Goal: Task Accomplishment & Management: Use online tool/utility

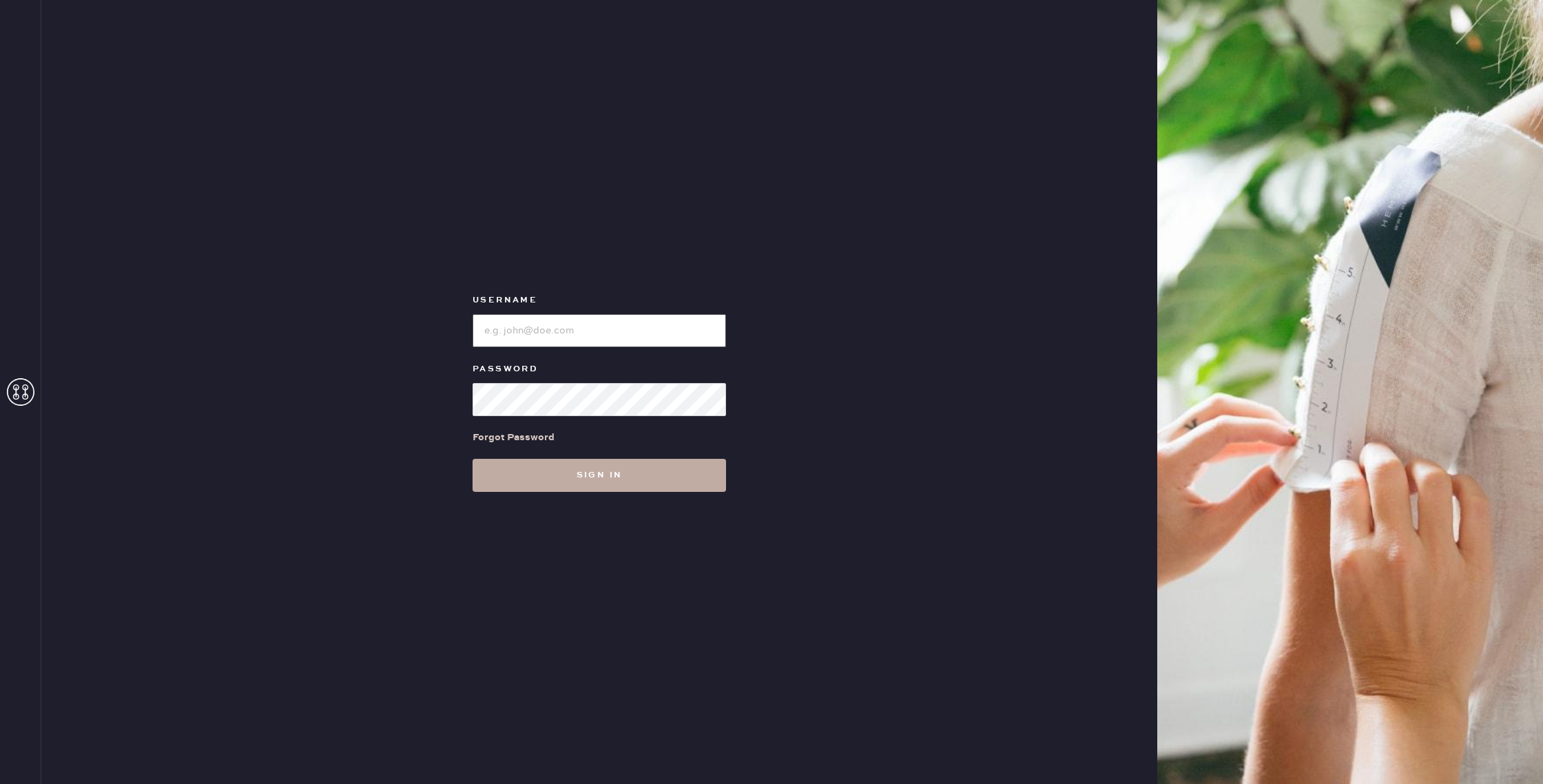
type input "reformationlowereastside"
click at [660, 466] on button "Sign in" at bounding box center [599, 476] width 253 height 33
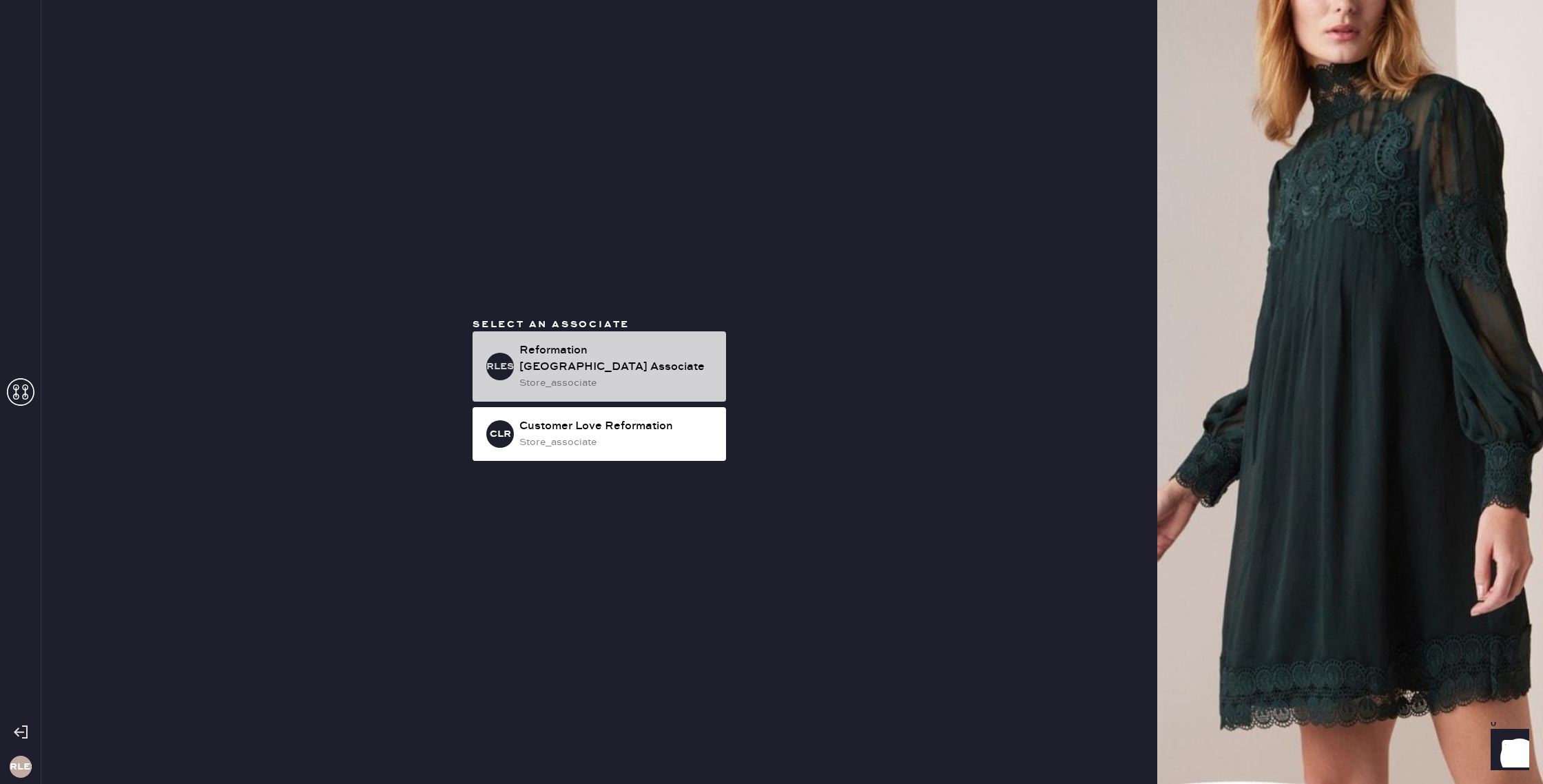
click at [618, 383] on div "store_associate" at bounding box center [617, 382] width 196 height 15
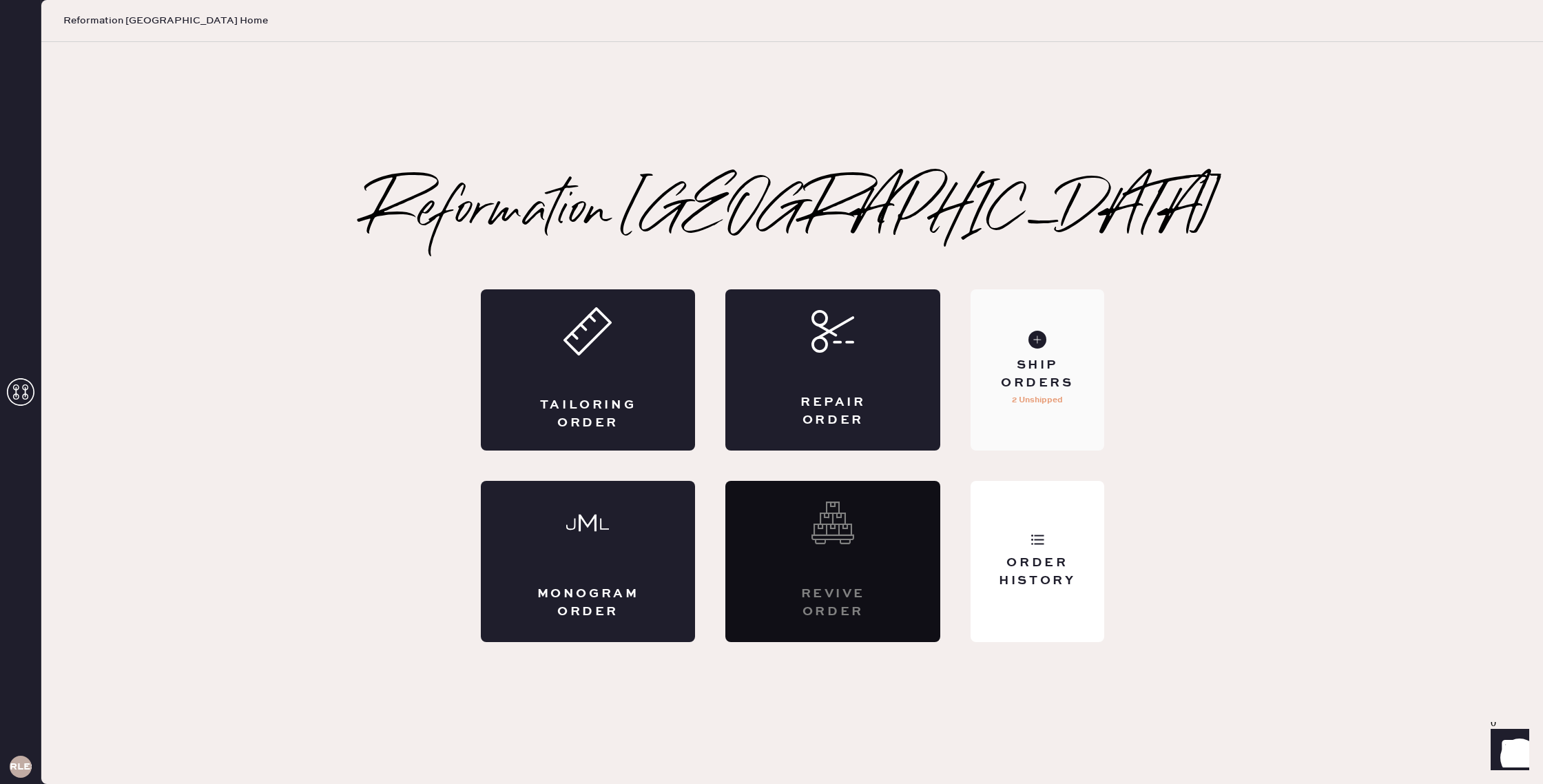
click at [1084, 383] on div "Ship Orders" at bounding box center [1037, 373] width 111 height 34
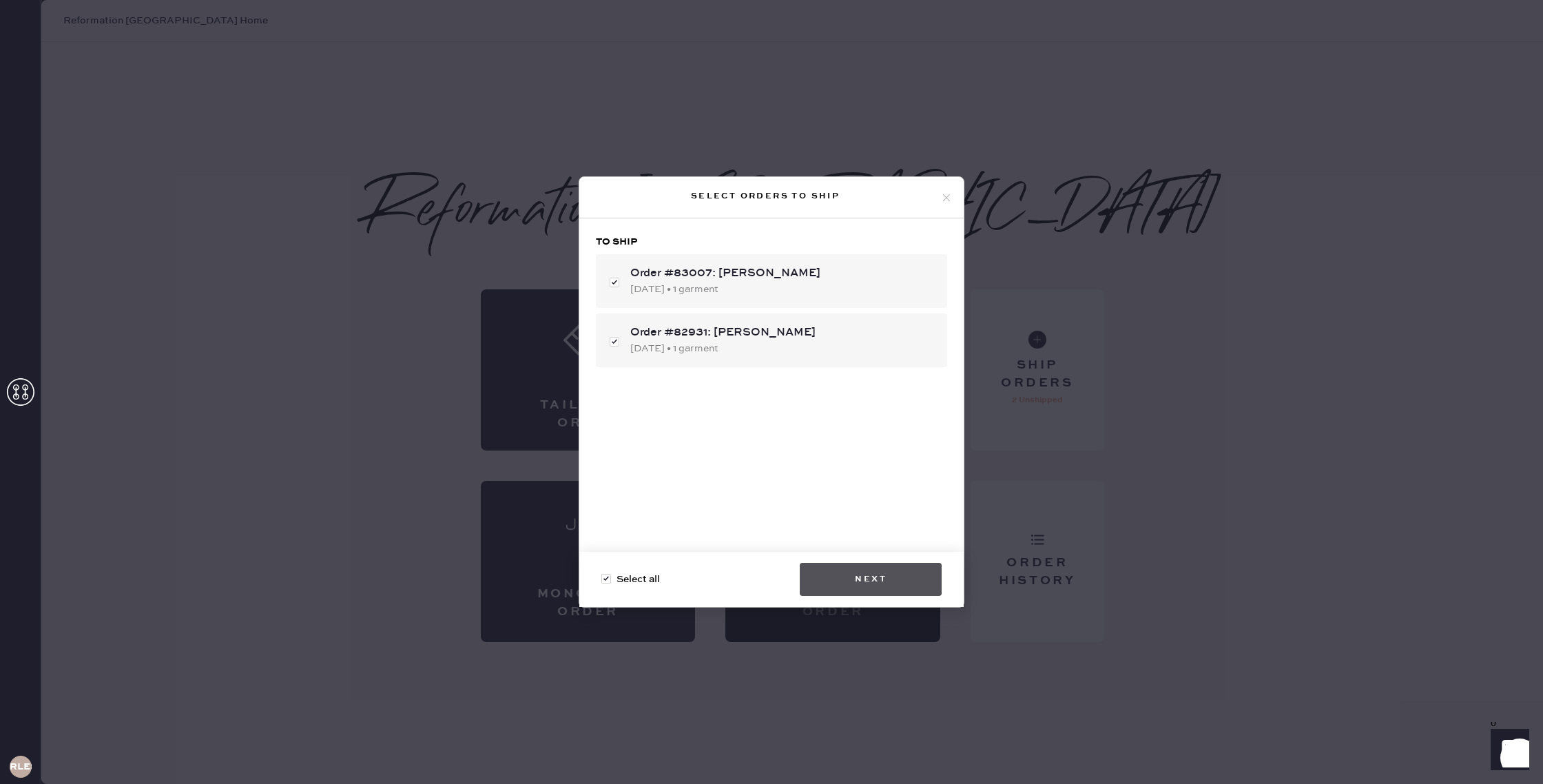
click at [913, 579] on button "Next" at bounding box center [871, 579] width 142 height 33
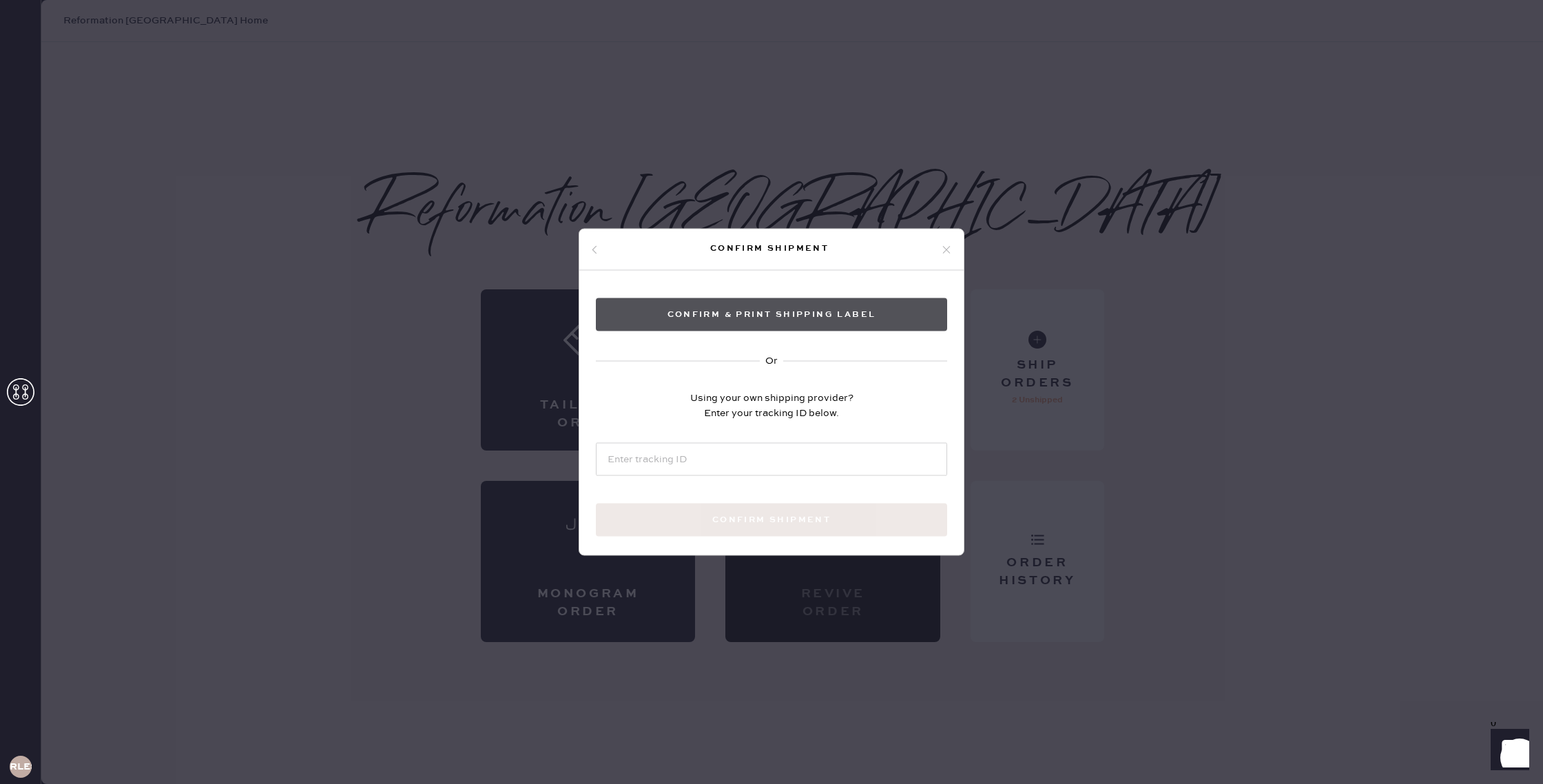
click at [867, 321] on button "Confirm & Print shipping label" at bounding box center [772, 315] width 352 height 33
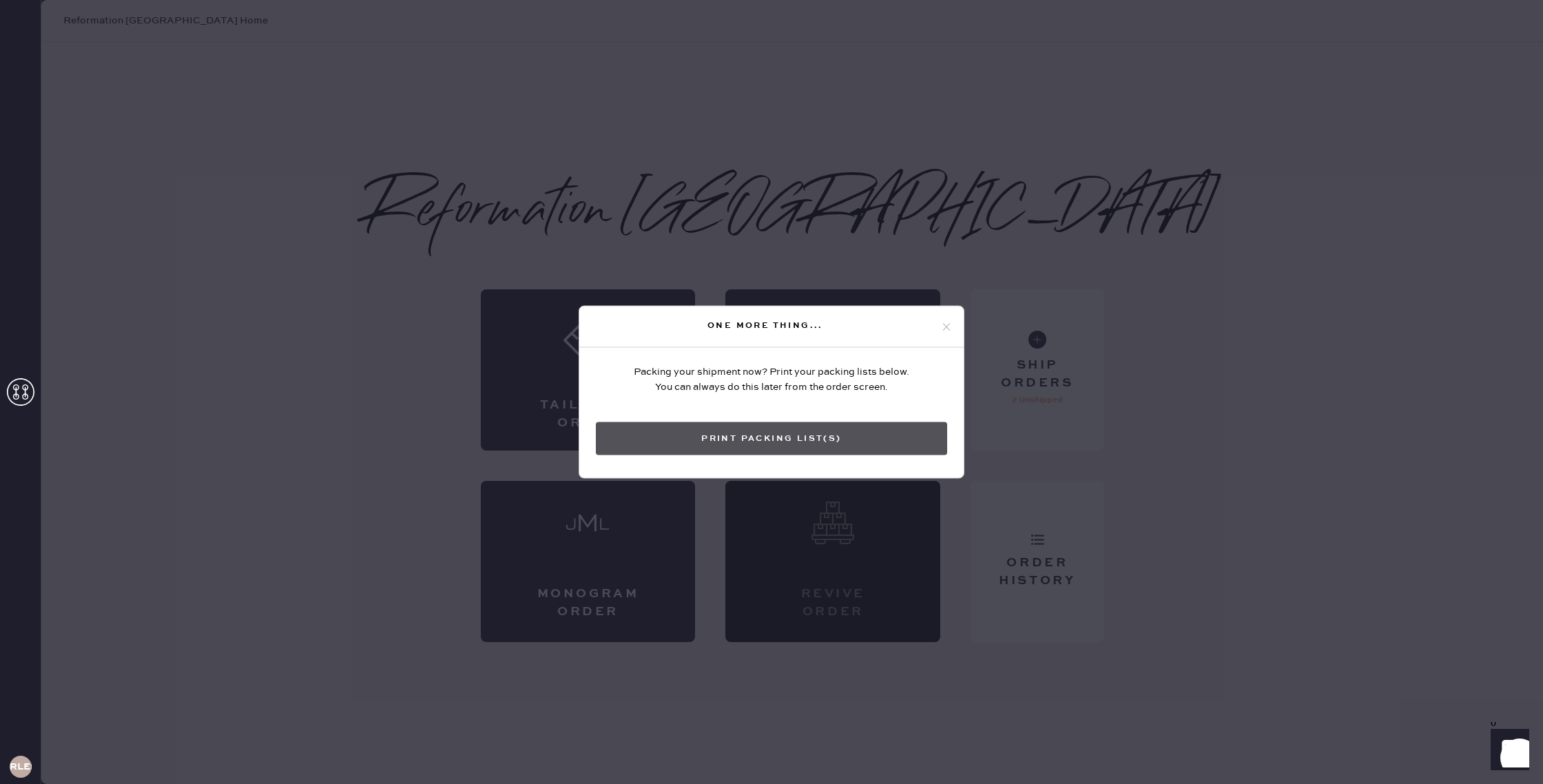
click at [722, 433] on button "Print Packing List(s)" at bounding box center [772, 439] width 352 height 33
